Goal: Complete application form: Complete application form

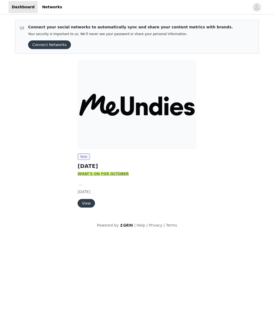
click at [88, 204] on button "View" at bounding box center [86, 203] width 17 height 9
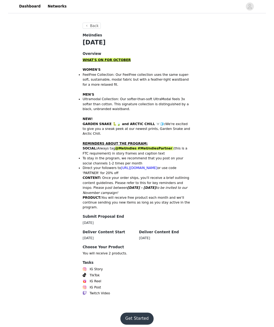
scroll to position [144, 0]
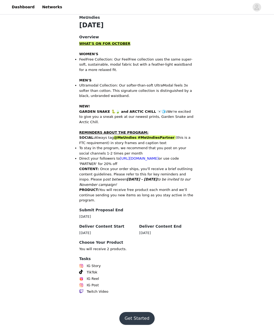
click at [140, 314] on button "Get Started" at bounding box center [137, 318] width 36 height 13
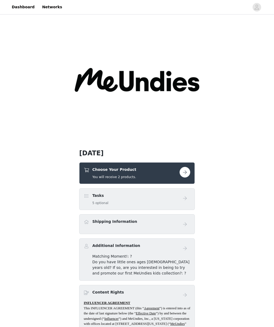
click at [176, 174] on div "Choose Your Product You will receive 2 products." at bounding box center [132, 173] width 96 height 13
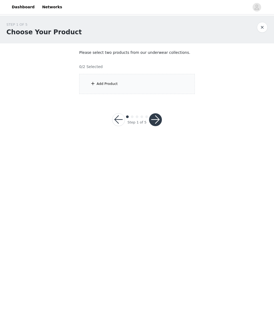
click at [160, 78] on div "Add Product" at bounding box center [137, 84] width 116 height 20
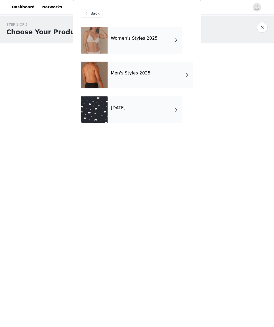
click at [144, 41] on div "Women's Styles 2025" at bounding box center [145, 40] width 74 height 27
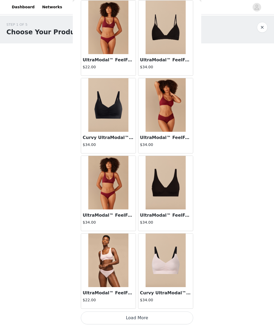
scroll to position [492, 0]
click at [156, 317] on button "Load More" at bounding box center [137, 317] width 112 height 13
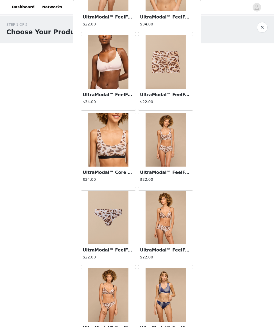
scroll to position [861, 0]
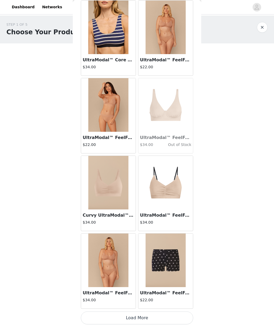
click at [145, 315] on button "Load More" at bounding box center [137, 317] width 112 height 13
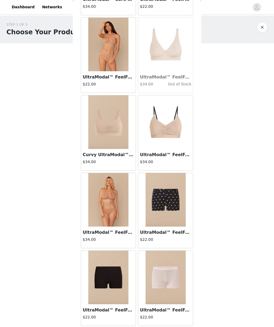
scroll to position [1329, 0]
click at [259, 26] on button "button" at bounding box center [262, 27] width 11 height 11
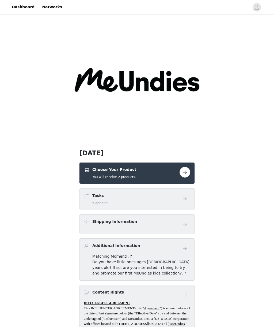
click at [172, 174] on div "Choose Your Product You will receive 2 products." at bounding box center [132, 173] width 96 height 13
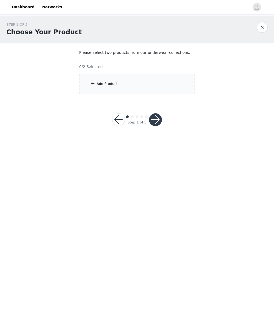
click at [175, 82] on div "Add Product" at bounding box center [137, 84] width 116 height 20
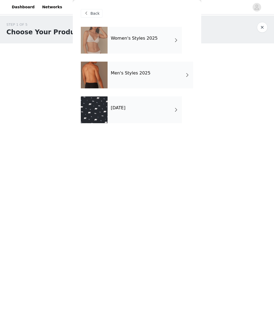
click at [166, 114] on div "[DATE]" at bounding box center [145, 109] width 74 height 27
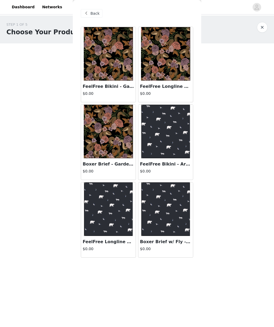
click at [120, 59] on img at bounding box center [108, 54] width 49 height 54
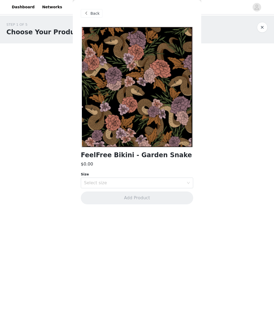
click at [176, 180] on div "Select size" at bounding box center [134, 182] width 100 height 5
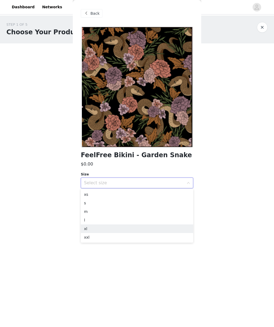
click at [124, 227] on li "xl" at bounding box center [137, 228] width 112 height 9
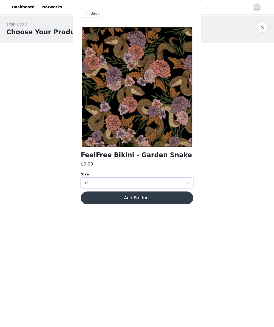
click at [169, 196] on button "Add Product" at bounding box center [137, 197] width 112 height 13
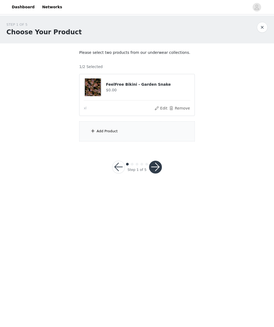
click at [184, 82] on h4 "FeelFree Bikini - Garden Snake" at bounding box center [148, 85] width 84 height 6
click at [149, 132] on div "Add Product" at bounding box center [137, 131] width 116 height 20
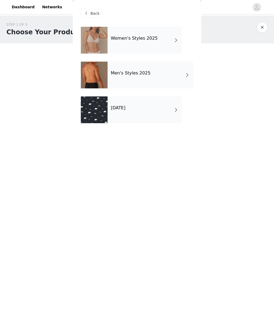
click at [165, 111] on div "[DATE]" at bounding box center [145, 109] width 74 height 27
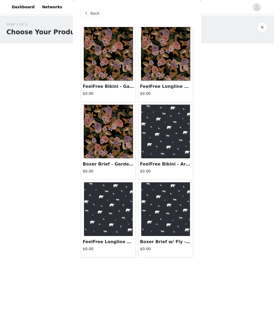
click at [187, 64] on img at bounding box center [165, 54] width 49 height 54
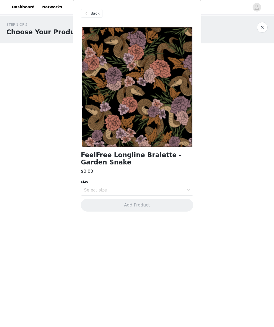
click at [160, 188] on div "Select size" at bounding box center [134, 189] width 100 height 5
click at [130, 233] on li "XL" at bounding box center [137, 235] width 112 height 9
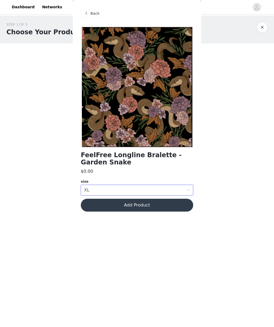
click at [156, 207] on button "Add Product" at bounding box center [137, 205] width 112 height 13
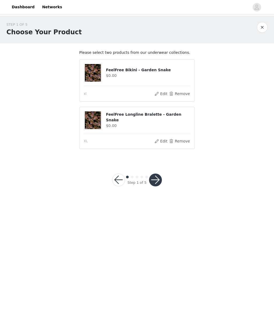
click at [157, 182] on button "button" at bounding box center [155, 179] width 13 height 13
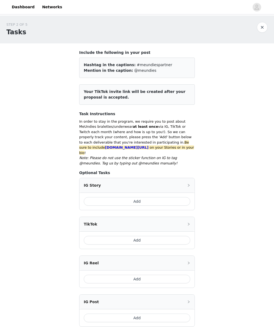
click at [174, 197] on button "Add" at bounding box center [137, 201] width 107 height 9
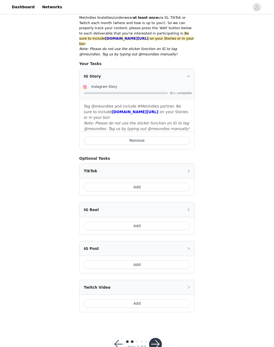
scroll to position [109, 0]
click at [168, 222] on button "Add" at bounding box center [137, 226] width 107 height 9
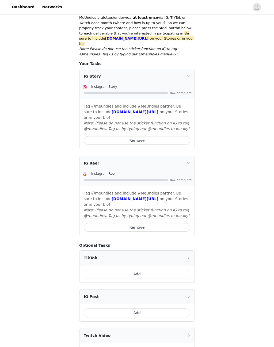
click at [165, 223] on button "Remove" at bounding box center [137, 227] width 107 height 9
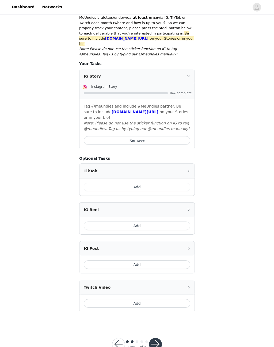
click at [165, 260] on button "Add" at bounding box center [137, 264] width 107 height 9
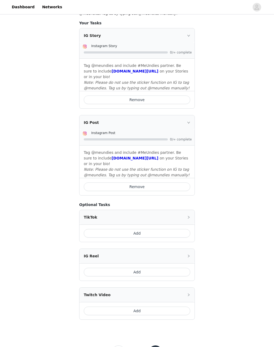
scroll to position [167, 0]
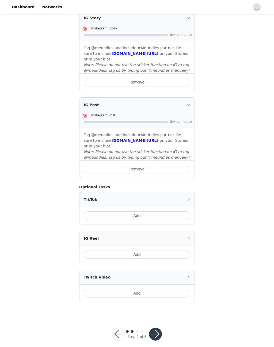
click at [157, 327] on button "button" at bounding box center [155, 334] width 13 height 13
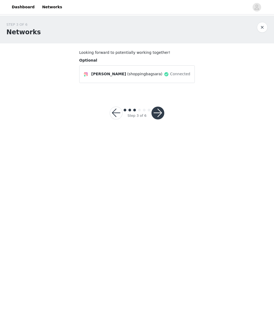
click at [158, 113] on button "button" at bounding box center [157, 113] width 13 height 13
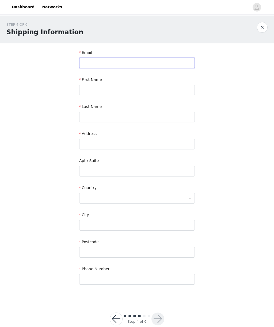
click at [156, 61] on input "text" at bounding box center [137, 63] width 116 height 11
type input "[EMAIL_ADDRESS][DOMAIN_NAME]"
type input "[PERSON_NAME]"
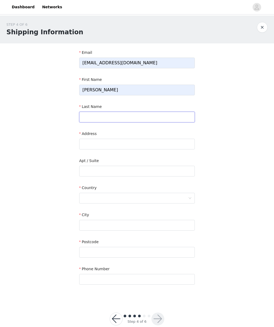
type input "Allaby"
type input "03AAYGu2ThkLebXBzSl1Sb-Xj4UizTH3QSIkslm8u-TxMJXiltJ-GDsoKV08NgyrBUqUTXEJFpYttpg…"
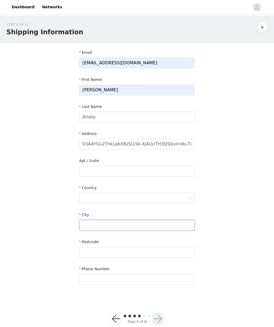
type input "[GEOGRAPHIC_DATA]"
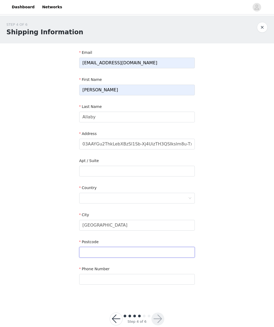
type input "N9A 4L2"
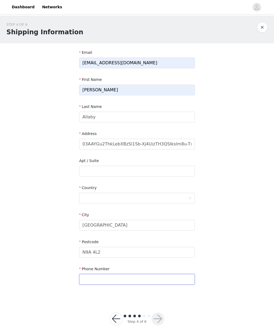
type input "4166599561"
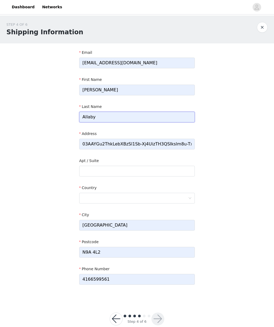
click at [159, 119] on input "Allaby" at bounding box center [137, 117] width 116 height 11
click at [187, 143] on input "text" at bounding box center [137, 144] width 116 height 11
click at [183, 145] on input "text" at bounding box center [137, 144] width 116 height 11
type input "03AAYGu2ThkLebXBzSl1Sb-Xj4UizTH3QSI-GDsoKV08NgyrBUqUTXEJFpYttpgAr4T-tuDseMhW4kK…"
click at [173, 144] on input "03AAYGu2ThkLebXBzSl1Sb-Xj4UizTH3QSI-GDsoKV08NgyrBUqUTXEJFpYttpgAr4T-tuDseMhW4kK…" at bounding box center [137, 144] width 116 height 11
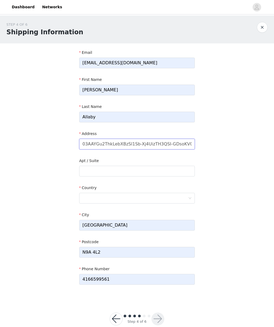
click at [171, 144] on input "03AAYGu2ThkLebXBzSl1Sb-Xj4UizTH3QSI-GDsoKV08NgyrBUqUTXEJFpYttpgAr4T-tuDseMhW4kK…" at bounding box center [137, 144] width 116 height 11
type input "1"
type input "[STREET_ADDRESS]"
click at [151, 171] on input "text" at bounding box center [137, 171] width 116 height 11
type input "Unit 1113"
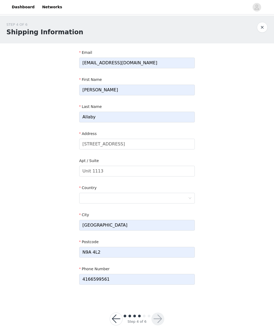
click at [167, 195] on div at bounding box center [135, 198] width 106 height 10
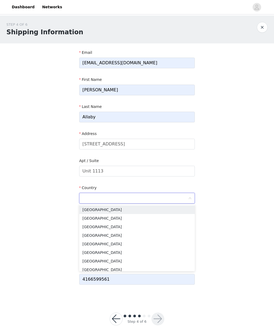
click at [152, 197] on input at bounding box center [135, 198] width 106 height 10
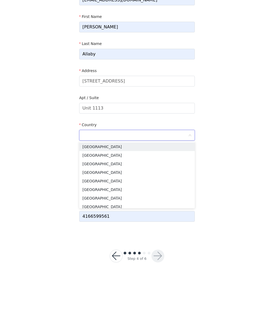
click at [106, 214] on li "[GEOGRAPHIC_DATA]" at bounding box center [137, 218] width 116 height 9
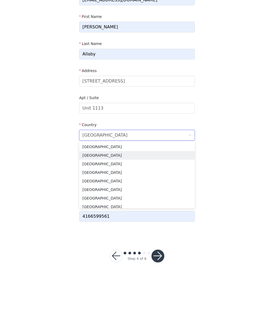
scroll to position [11, 0]
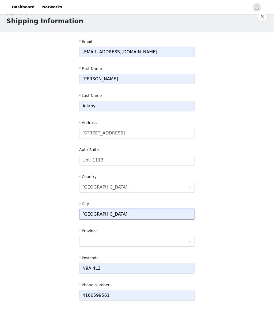
click at [153, 210] on input "[GEOGRAPHIC_DATA]" at bounding box center [137, 214] width 116 height 11
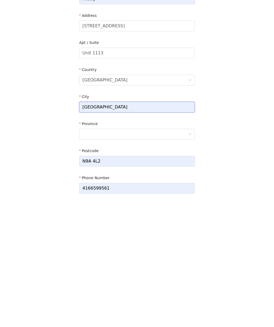
click at [158, 209] on input "[GEOGRAPHIC_DATA]" at bounding box center [137, 214] width 116 height 11
click at [157, 209] on input "[GEOGRAPHIC_DATA]" at bounding box center [137, 214] width 116 height 11
type input "W"
type input "[GEOGRAPHIC_DATA]"
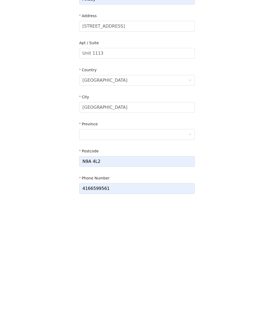
click at [181, 236] on div at bounding box center [135, 241] width 106 height 10
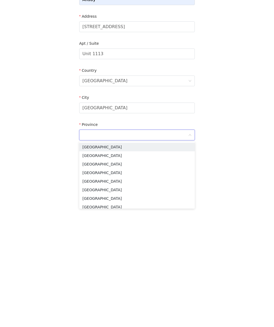
click at [176, 236] on input at bounding box center [135, 241] width 106 height 10
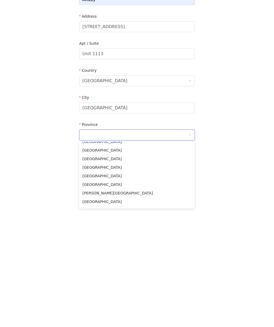
scroll to position [35, 0]
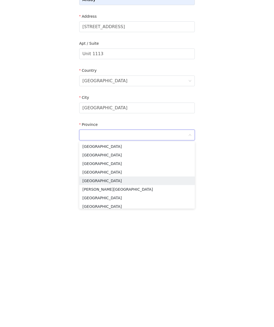
click at [100, 283] on li "[GEOGRAPHIC_DATA]" at bounding box center [137, 287] width 116 height 9
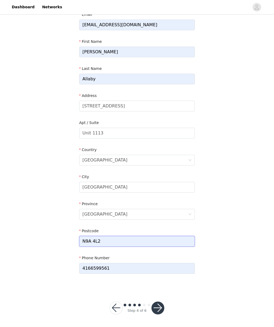
click at [145, 239] on input "N9A 4L2" at bounding box center [137, 241] width 116 height 11
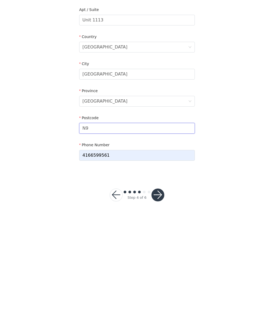
type input "N"
type input "M5V3T3"
click at [158, 301] on button "button" at bounding box center [157, 307] width 13 height 13
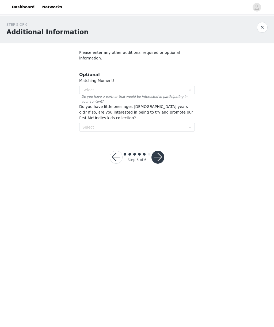
click at [172, 87] on div "Select" at bounding box center [133, 89] width 103 height 5
click at [211, 108] on div "STEP 5 OF 6 Additional Information Please enter any other additional required o…" at bounding box center [137, 77] width 274 height 122
click at [187, 86] on div "Select" at bounding box center [135, 90] width 106 height 8
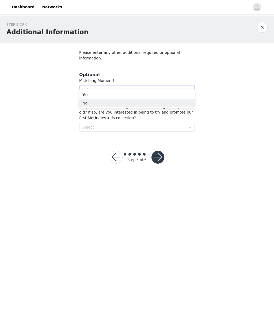
click at [170, 103] on li "No" at bounding box center [137, 103] width 116 height 9
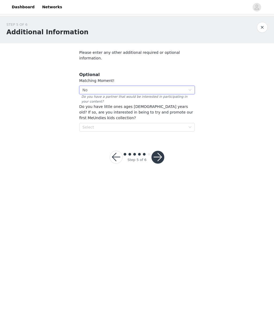
click at [191, 126] on icon "icon: down" at bounding box center [189, 127] width 3 height 3
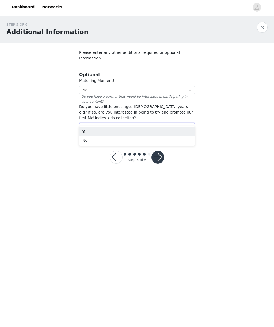
click at [169, 140] on li "No" at bounding box center [137, 140] width 116 height 9
click at [161, 151] on button "button" at bounding box center [157, 157] width 13 height 13
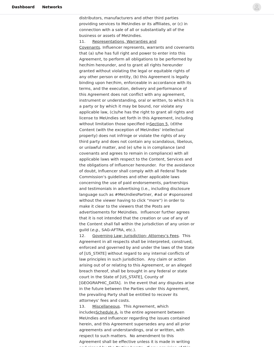
scroll to position [1311, 0]
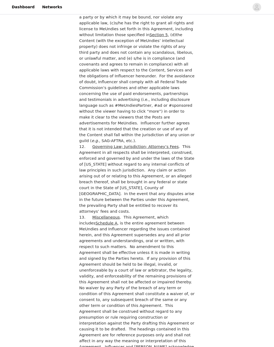
checkbox input "true"
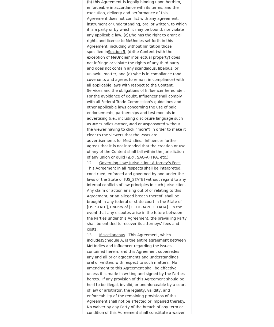
scroll to position [1780, 0]
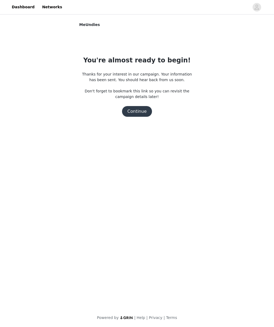
click at [137, 110] on button "Continue" at bounding box center [137, 111] width 30 height 11
click at [136, 112] on button "Continue" at bounding box center [137, 111] width 30 height 11
